Goal: Book appointment/travel/reservation

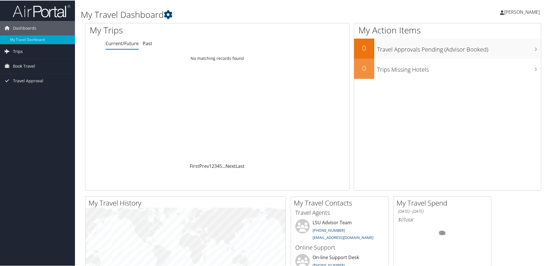
click at [14, 51] on span "Trips" at bounding box center [18, 51] width 10 height 14
click at [22, 90] on span "Book Travel" at bounding box center [24, 92] width 22 height 14
click at [24, 109] on link "Book/Manage Online Trips" at bounding box center [37, 112] width 75 height 9
